Goal: Browse casually

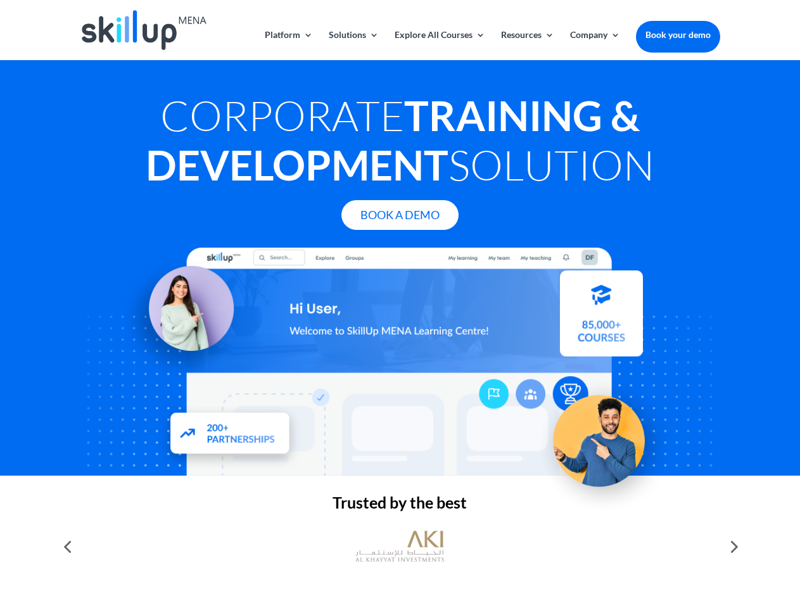
click at [400, 304] on div at bounding box center [400, 362] width 640 height 228
click at [353, 45] on link "Solutions" at bounding box center [354, 45] width 50 height 30
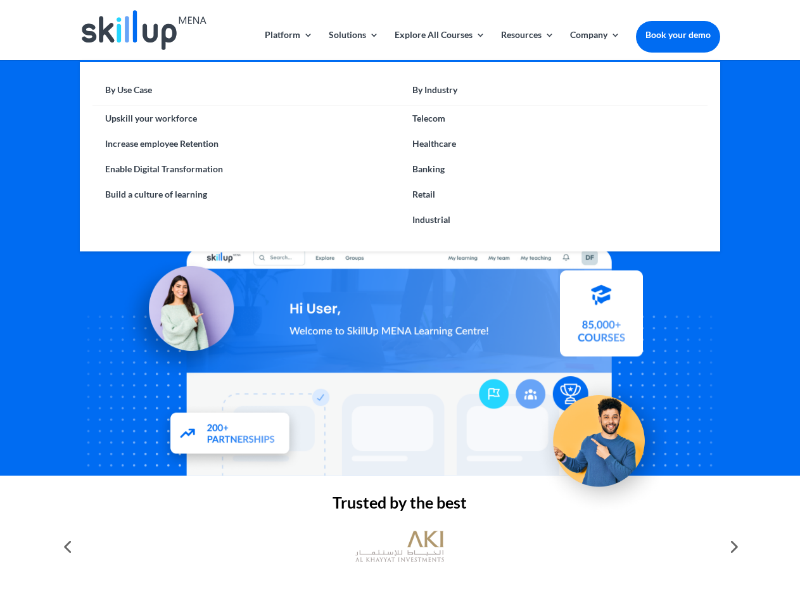
click at [439, 45] on link "Explore All Courses" at bounding box center [440, 45] width 91 height 30
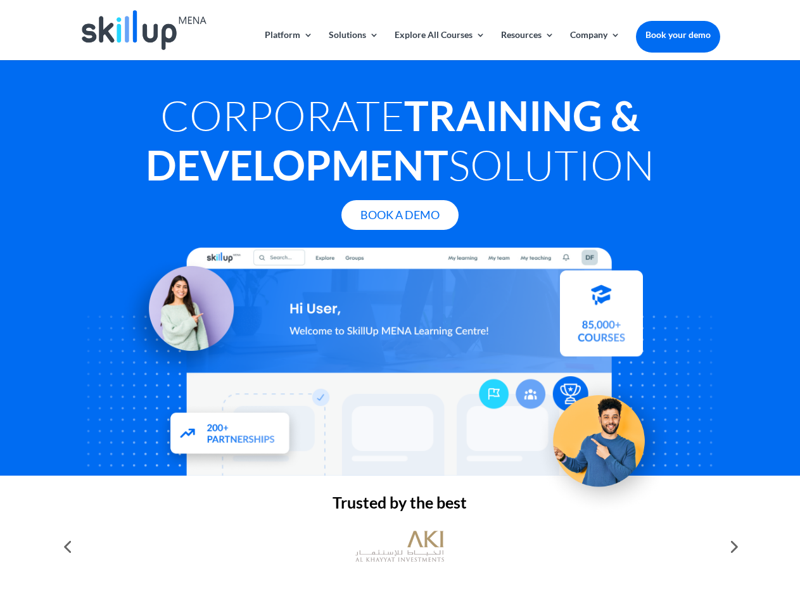
click at [526, 45] on link "Resources" at bounding box center [527, 45] width 53 height 30
click at [595, 45] on link "Company" at bounding box center [595, 45] width 50 height 30
click at [400, 547] on img at bounding box center [399, 546] width 89 height 44
